Goal: Book appointment/travel/reservation

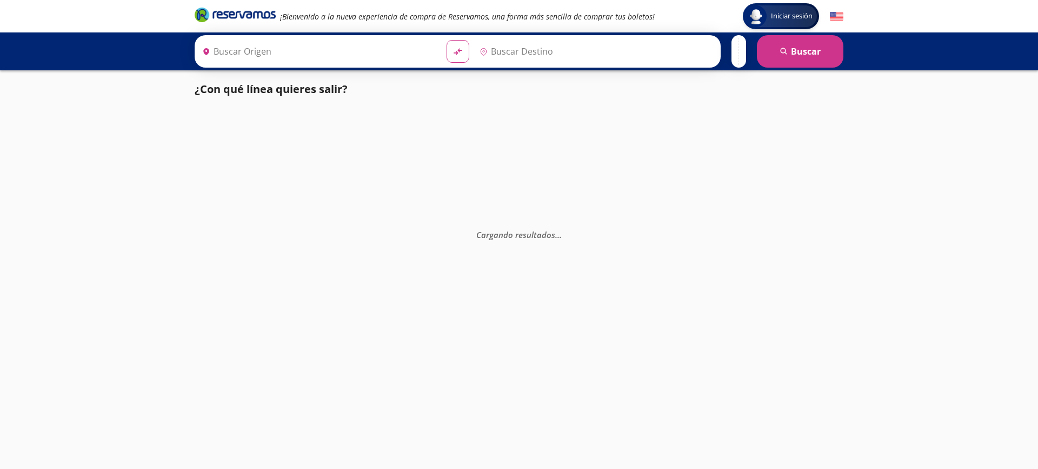
type input "Central del Sur (taxqueña), [GEOGRAPHIC_DATA]"
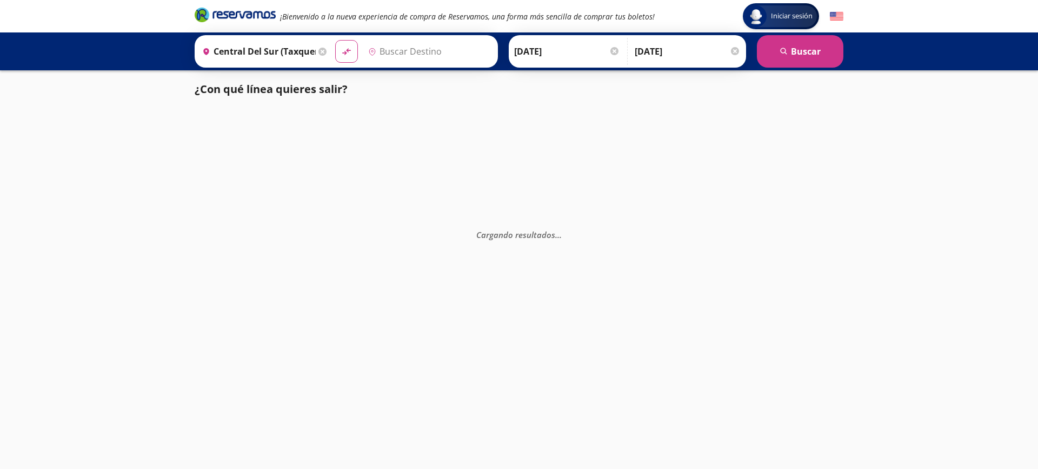
type input "[DATE][PERSON_NAME] Totolapan, [GEOGRAPHIC_DATA]"
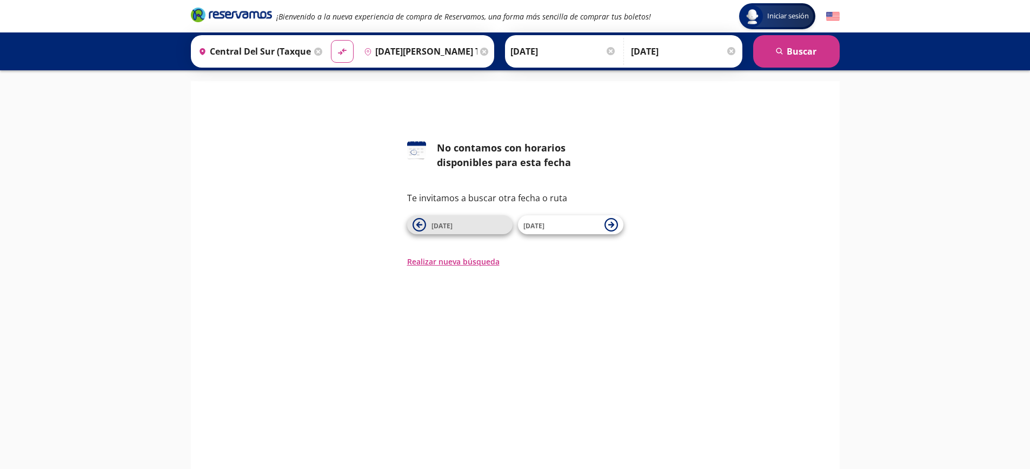
click at [419, 220] on icon at bounding box center [420, 225] width 14 height 14
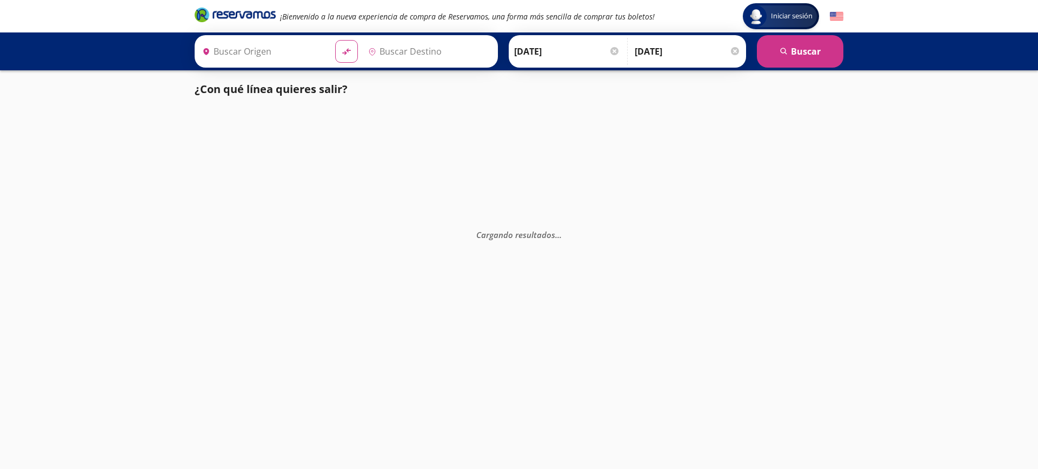
type input "[DATE][PERSON_NAME] Totolapan, [GEOGRAPHIC_DATA]"
type input "Central del Sur (taxqueña), [GEOGRAPHIC_DATA]"
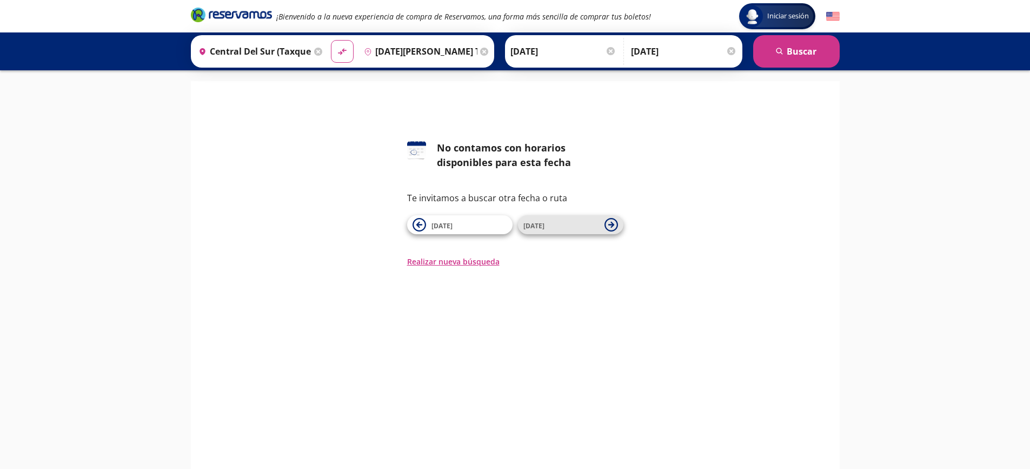
click at [611, 226] on icon at bounding box center [612, 225] width 14 height 14
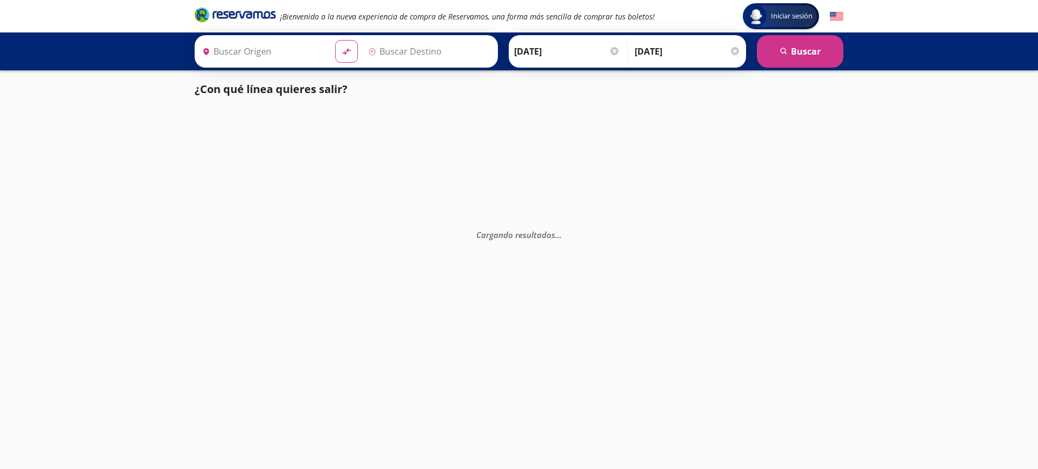
type input "[DATE][PERSON_NAME] Totolapan, [GEOGRAPHIC_DATA]"
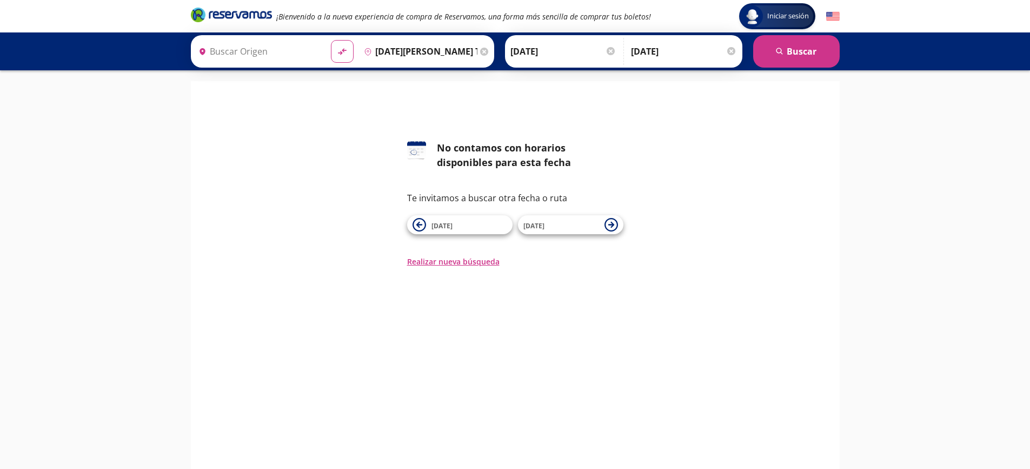
type input "Central del Sur (taxqueña), [GEOGRAPHIC_DATA]"
click at [449, 262] on button "Realizar nueva búsqueda" at bounding box center [453, 261] width 92 height 11
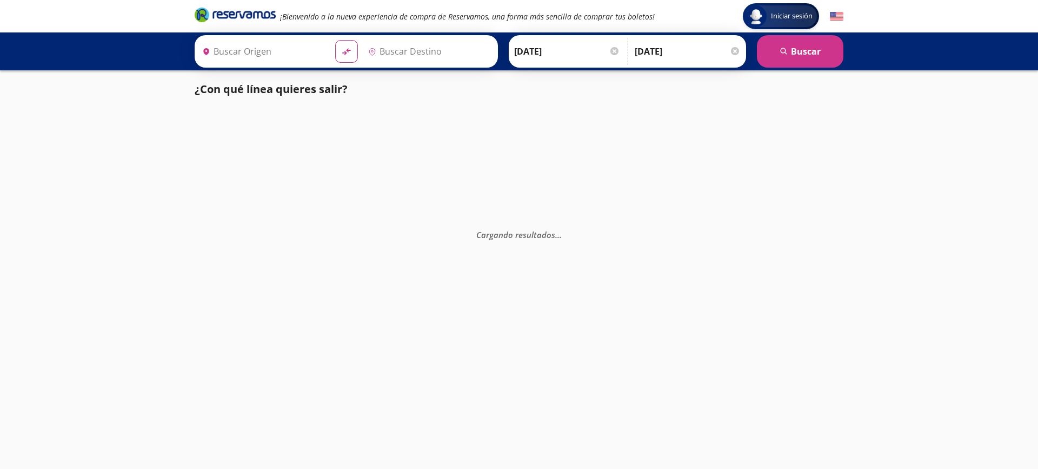
type input "Central del Sur (taxqueña), [GEOGRAPHIC_DATA]"
type input "[DATE][PERSON_NAME] Totolapan, [GEOGRAPHIC_DATA]"
